Goal: Task Accomplishment & Management: Complete application form

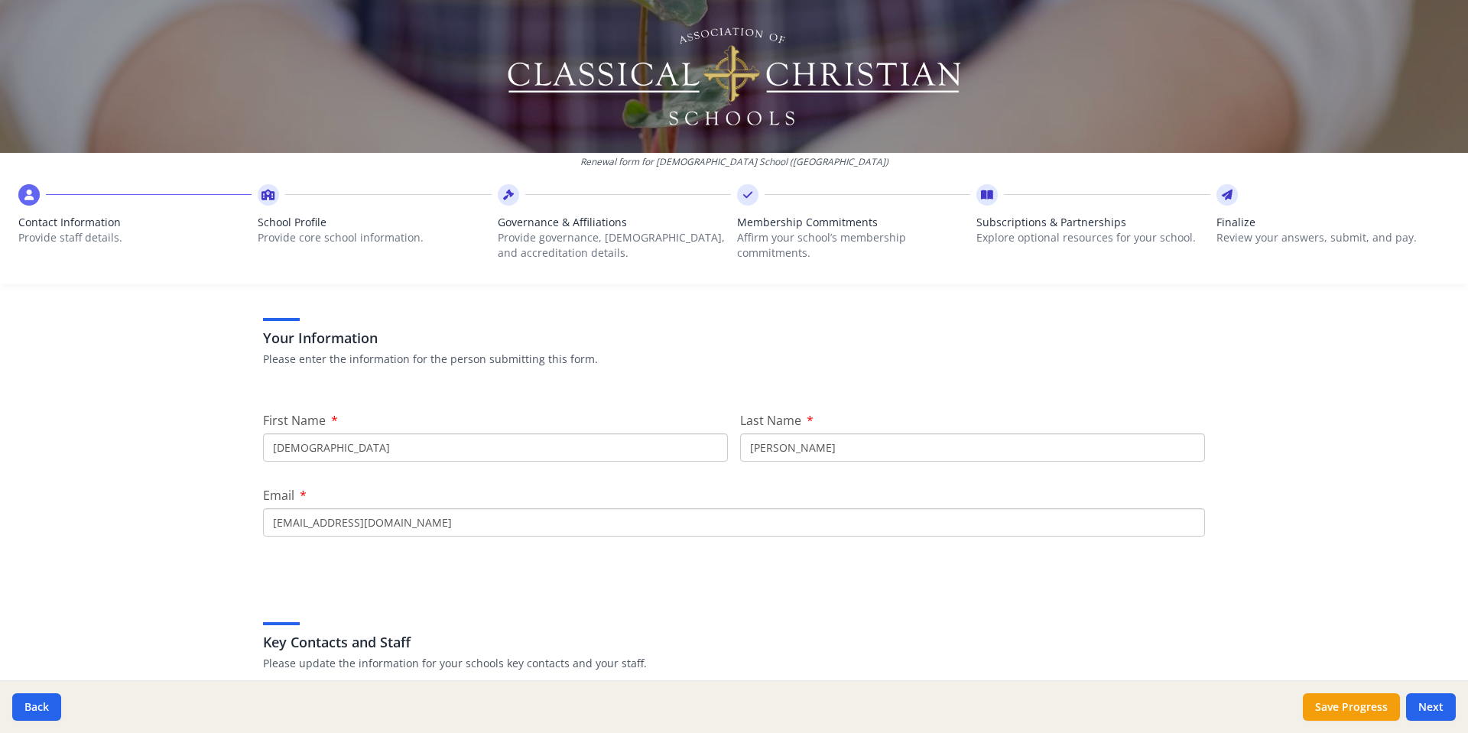
scroll to position [93, 0]
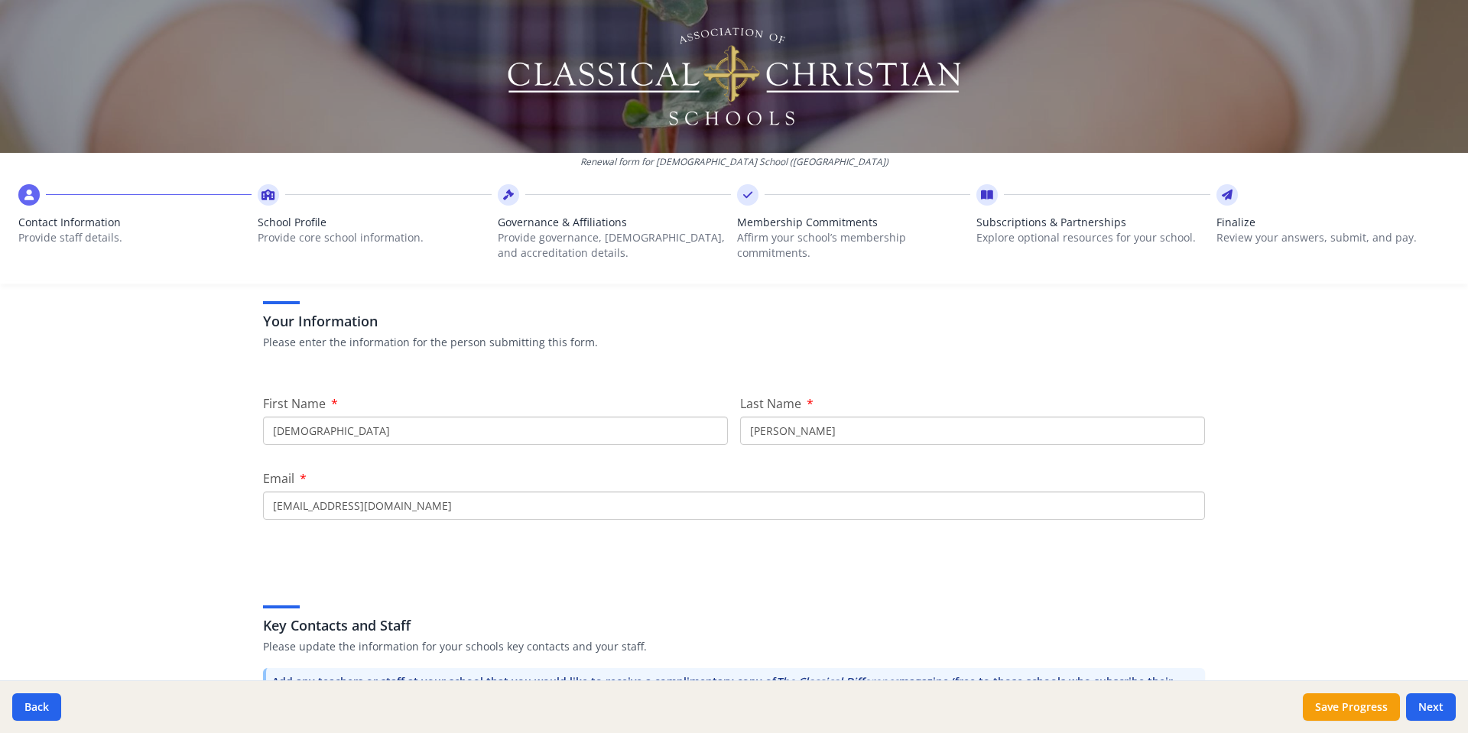
drag, startPoint x: 346, startPoint y: 430, endPoint x: 210, endPoint y: 431, distance: 135.4
click at [210, 431] on div "Renewal form for First Presbyterian Church School (AL) Contact Information Prov…" at bounding box center [734, 366] width 1468 height 733
type input "Shaun"
type input "Jochimsen"
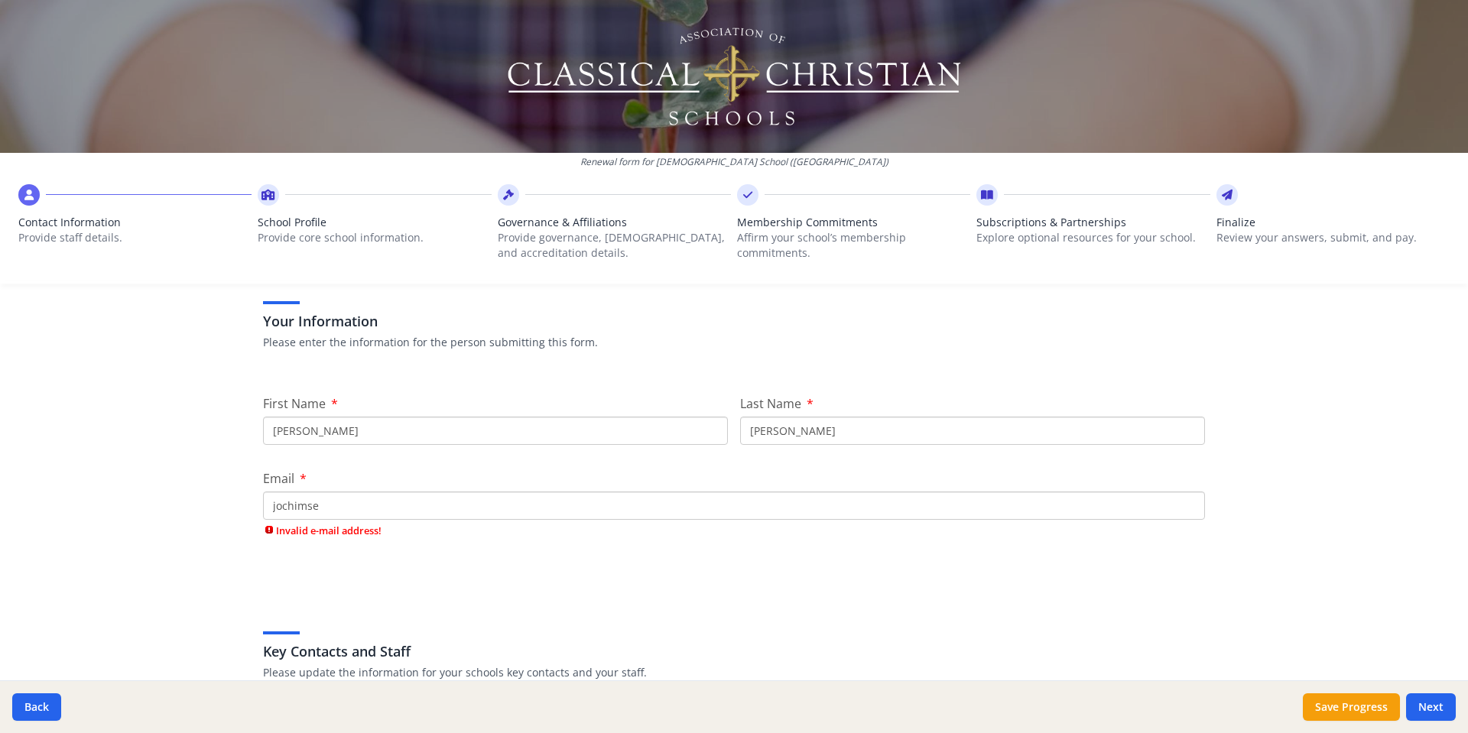
type input "jochimsen"
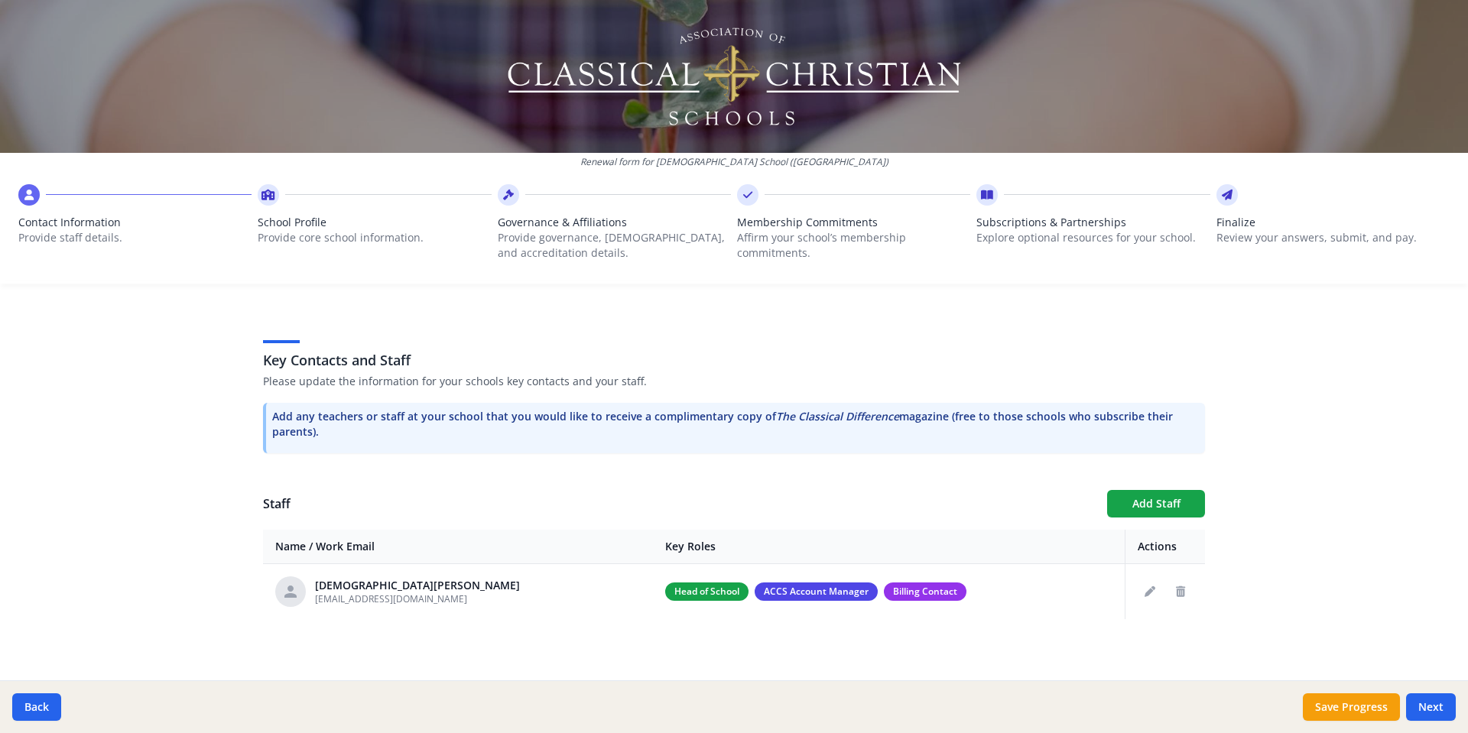
scroll to position [361, 0]
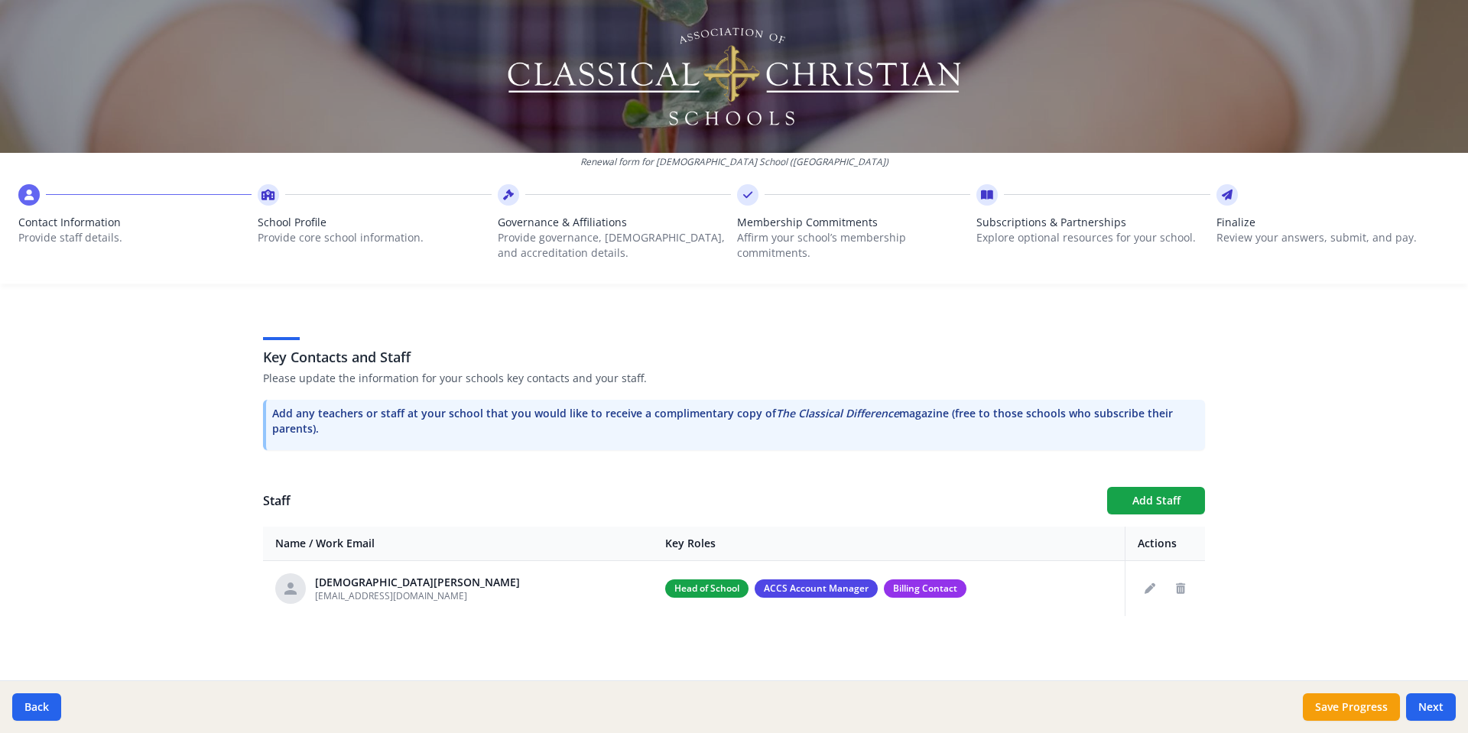
type input "Jochimsen.shaunida@gmail.com"
click at [726, 488] on div "Staff Add Staff" at bounding box center [734, 501] width 942 height 28
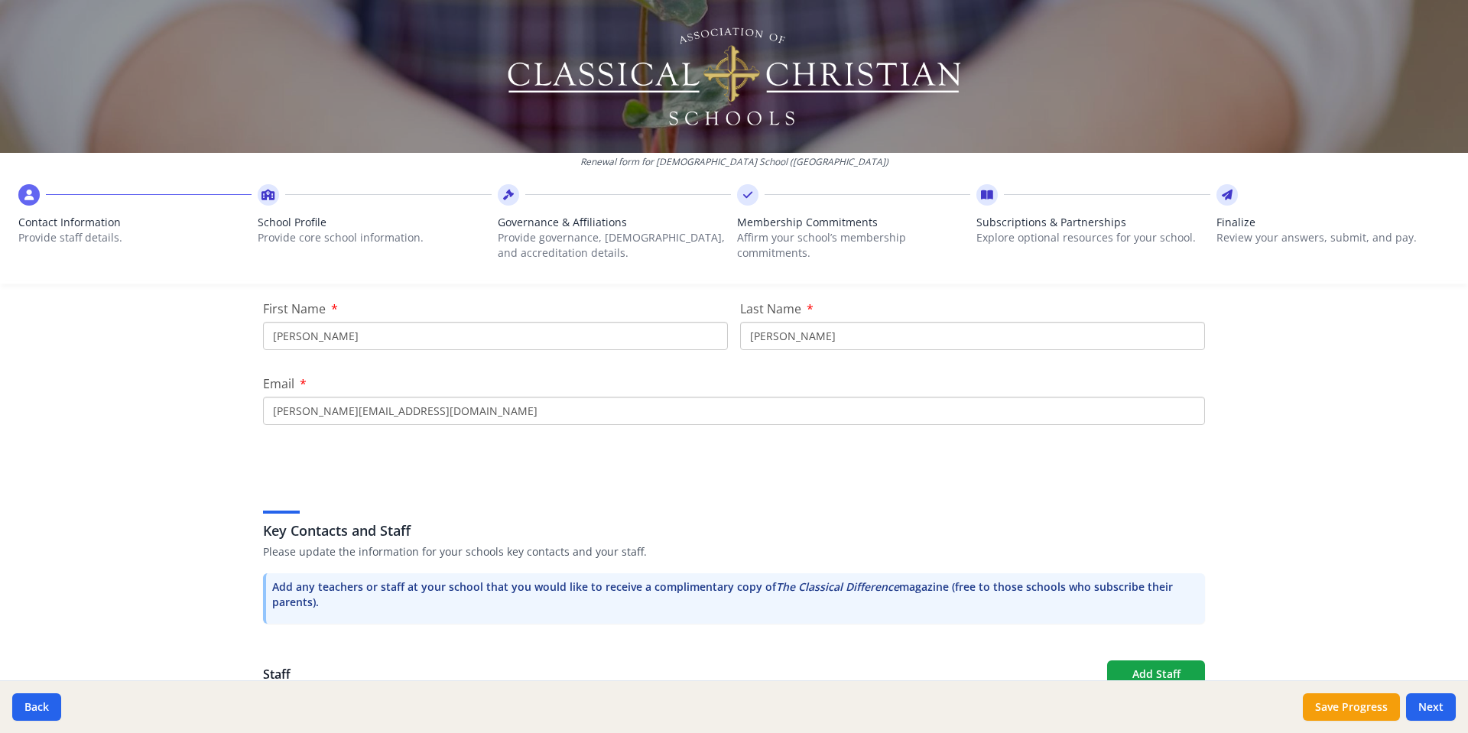
scroll to position [194, 0]
